Goal: Task Accomplishment & Management: Manage account settings

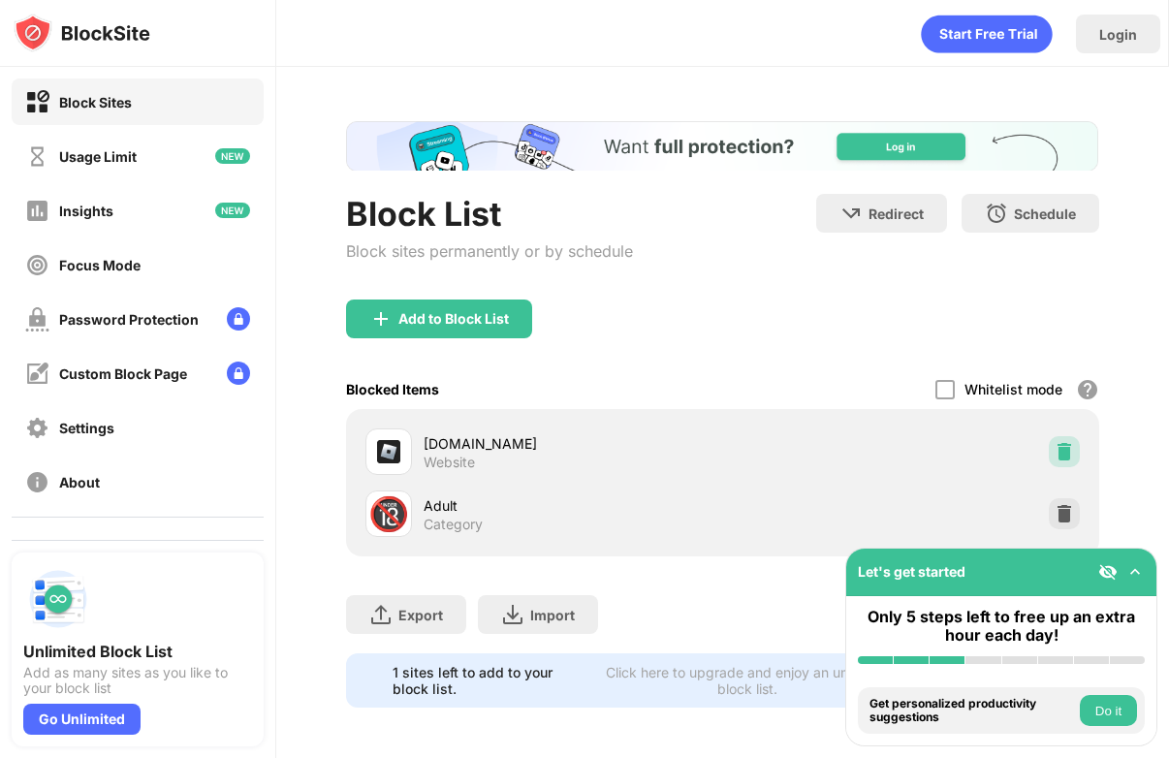
click at [1055, 458] on img at bounding box center [1064, 451] width 19 height 19
